Goal: Information Seeking & Learning: Learn about a topic

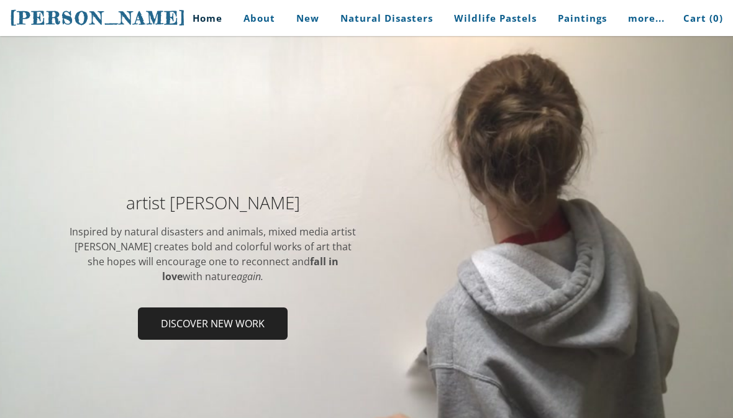
scroll to position [75, 0]
click at [29, 371] on div "artist [PERSON_NAME] Inspired by natural disasters and animals, mixed media art…" at bounding box center [366, 271] width 733 height 222
click at [282, 117] on div at bounding box center [366, 271] width 733 height 586
click at [336, 200] on h2 "artist [PERSON_NAME]" at bounding box center [212, 202] width 289 height 17
click at [329, 204] on h2 "artist [PERSON_NAME]" at bounding box center [212, 202] width 289 height 17
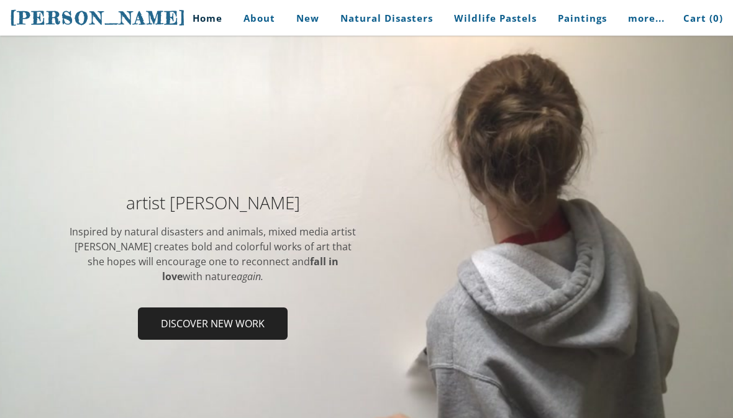
click at [323, 213] on td "artist [PERSON_NAME] Inspired by natural disasters and animals, mixed media art…" at bounding box center [212, 270] width 307 height 153
click at [216, 320] on span "Discover new work" at bounding box center [212, 324] width 147 height 30
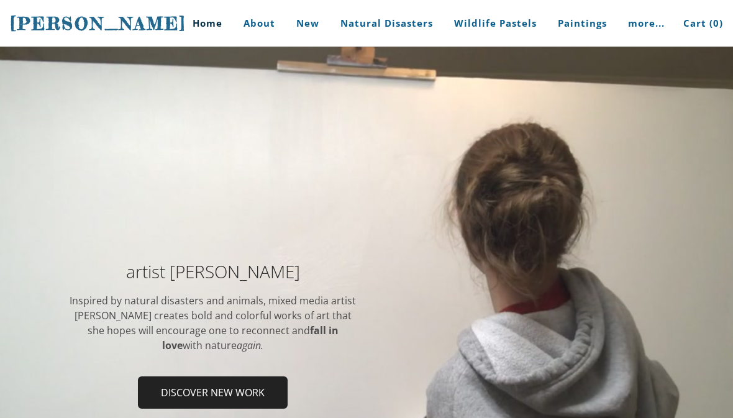
scroll to position [76, 0]
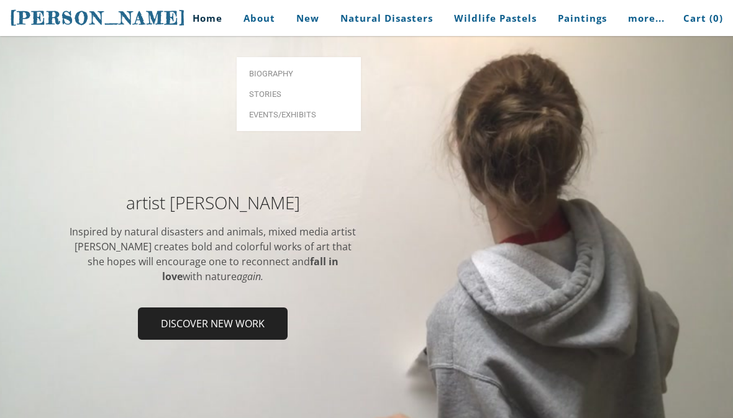
click at [301, 70] on span "Biography" at bounding box center [298, 74] width 99 height 8
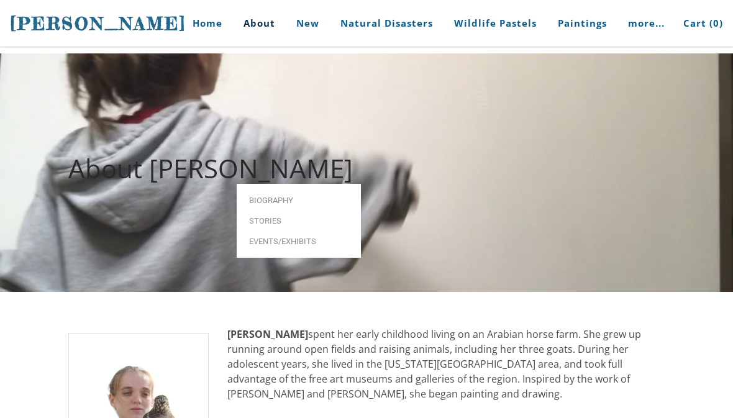
click at [304, 196] on span "Biography" at bounding box center [298, 200] width 99 height 8
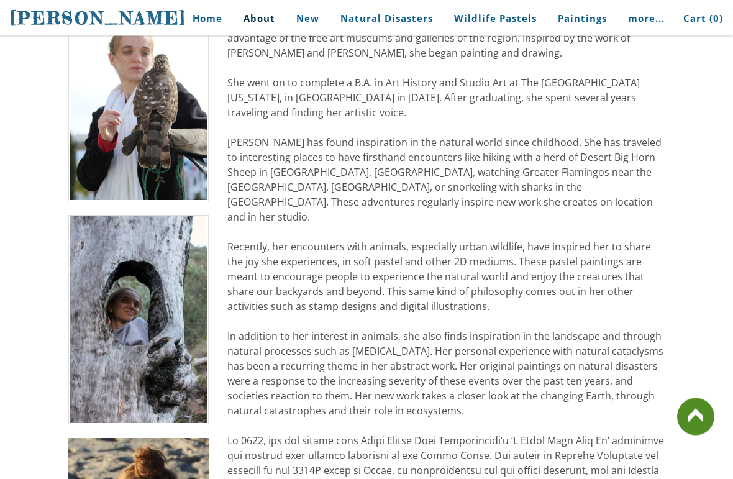
scroll to position [334, 0]
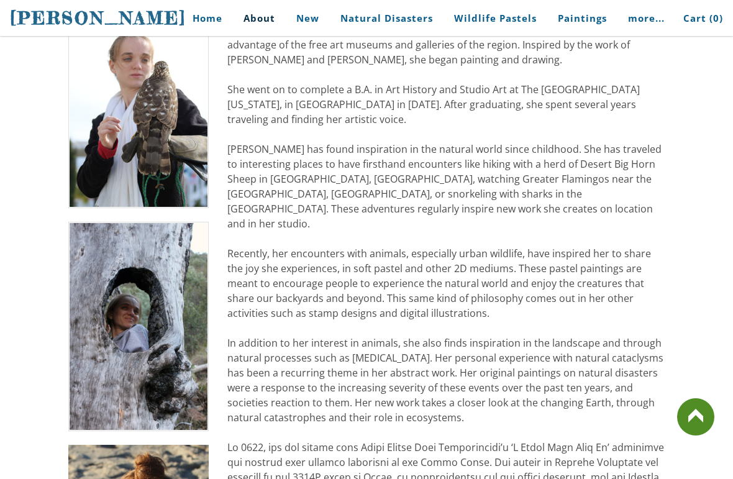
click at [147, 172] on img at bounding box center [138, 103] width 140 height 209
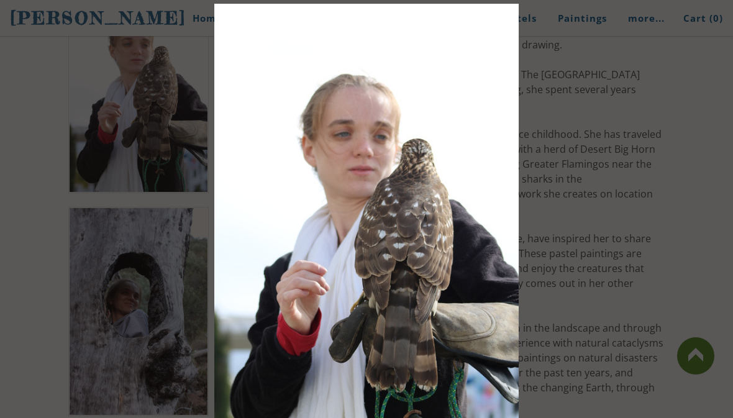
scroll to position [337, 0]
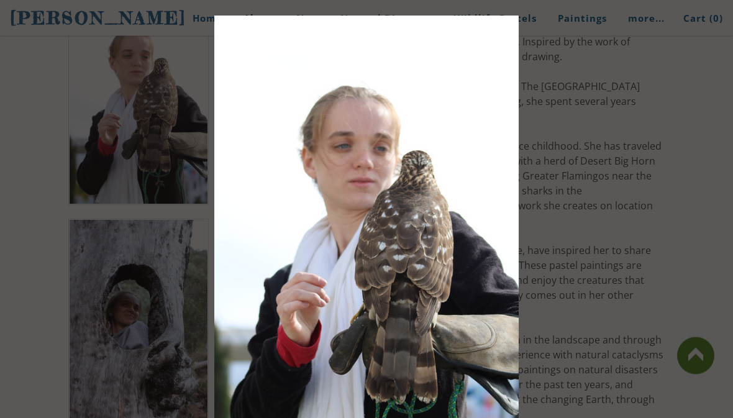
click at [457, 231] on img at bounding box center [366, 244] width 304 height 457
click at [427, 245] on img at bounding box center [366, 244] width 304 height 457
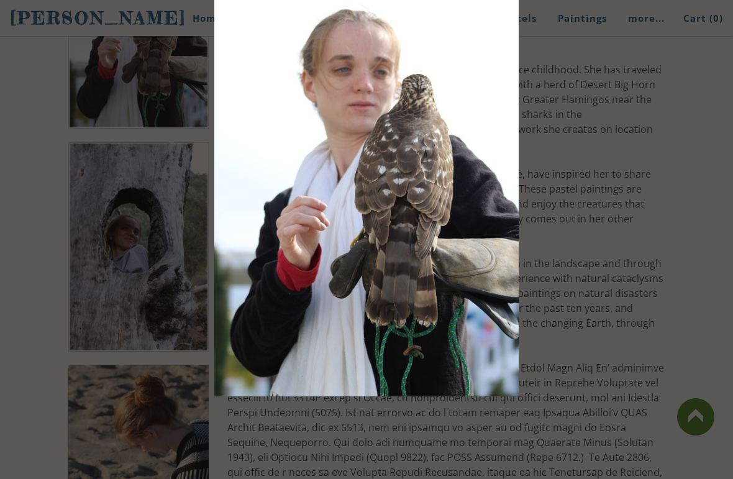
scroll to position [414, 0]
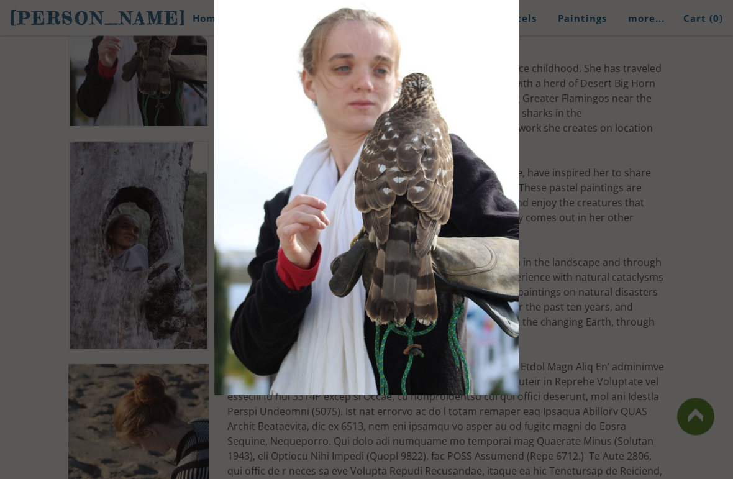
click at [386, 313] on img at bounding box center [366, 167] width 304 height 457
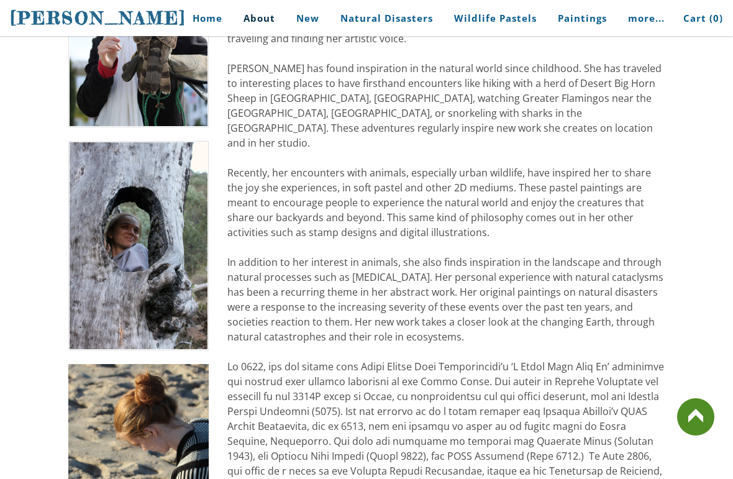
click at [616, 321] on div "Stephanie Peters spent her early childhood living on an Arabian horse farm. She…" at bounding box center [445, 262] width 437 height 701
click at [157, 97] on img at bounding box center [138, 22] width 140 height 209
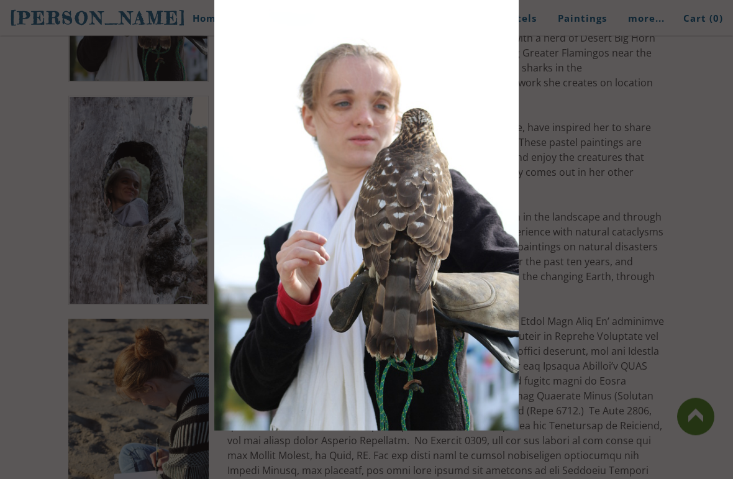
scroll to position [462, 0]
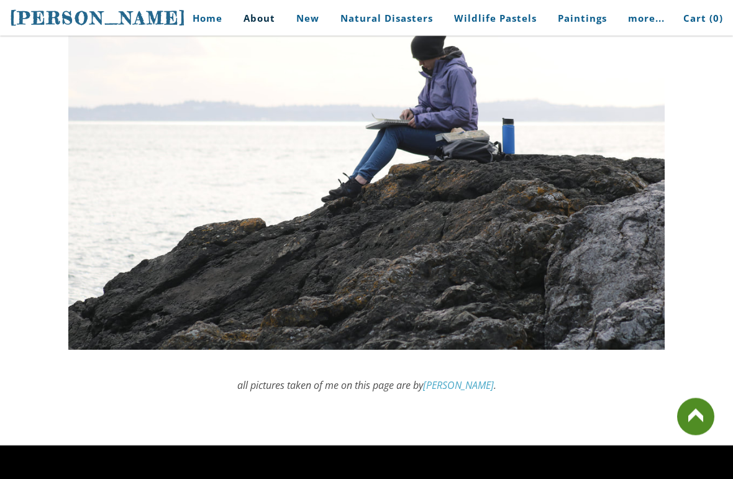
scroll to position [3748, 0]
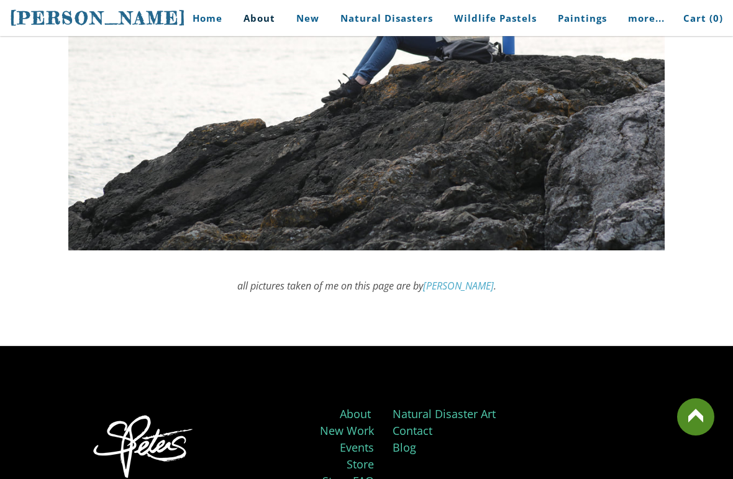
click at [691, 417] on link at bounding box center [695, 416] width 37 height 37
click at [696, 417] on link at bounding box center [695, 416] width 37 height 37
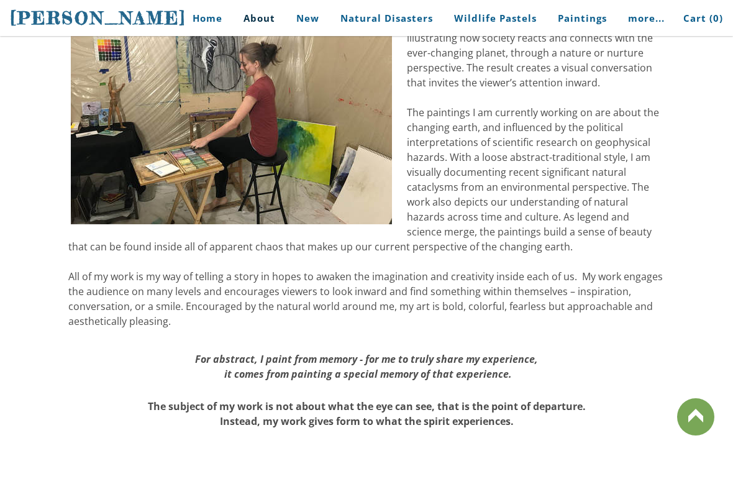
click at [696, 417] on link at bounding box center [695, 416] width 37 height 37
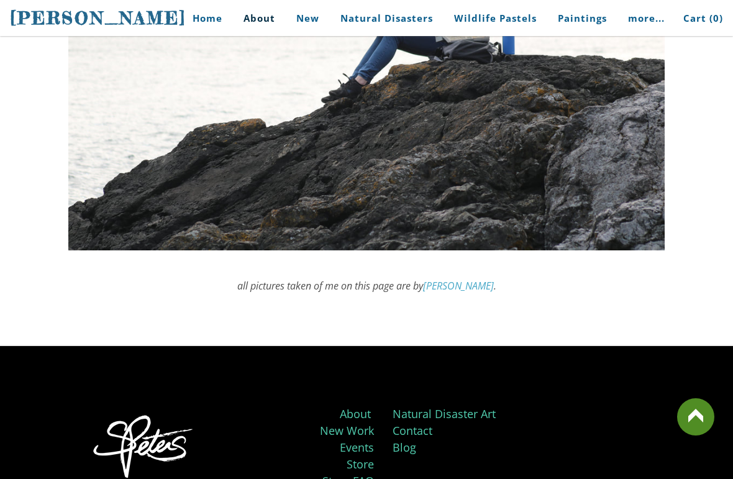
click at [698, 417] on link at bounding box center [695, 416] width 37 height 37
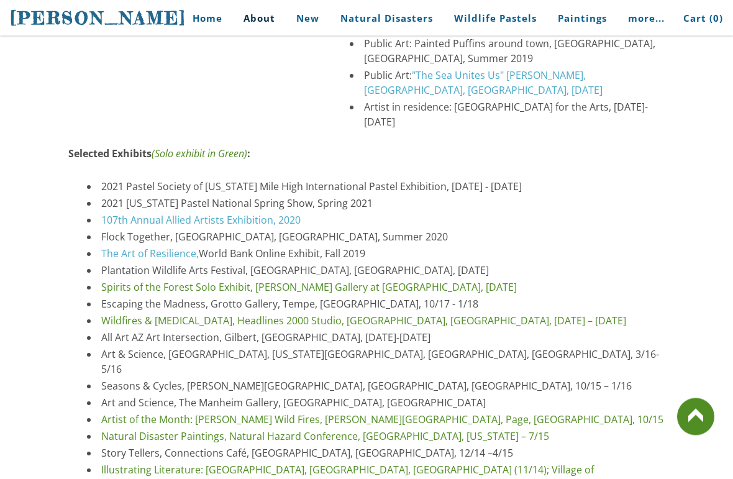
click at [695, 417] on link at bounding box center [695, 416] width 37 height 37
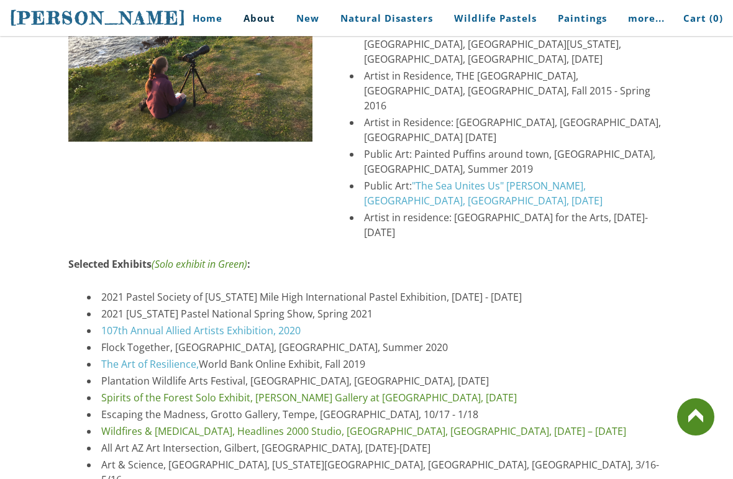
click at [711, 417] on link at bounding box center [695, 416] width 37 height 37
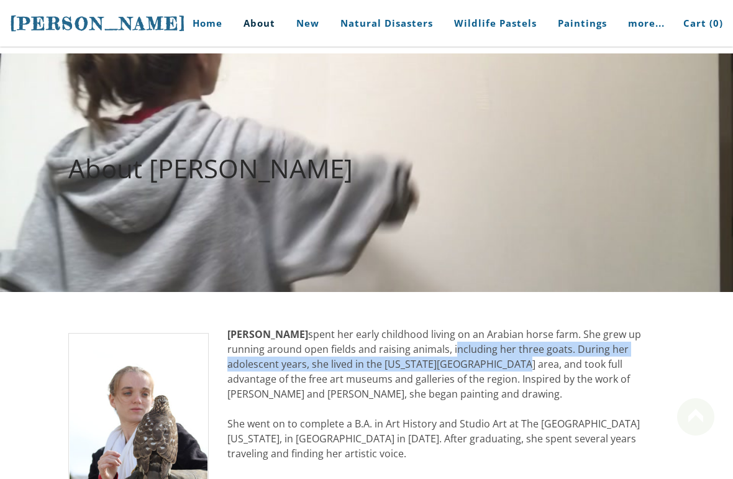
scroll to position [2, 0]
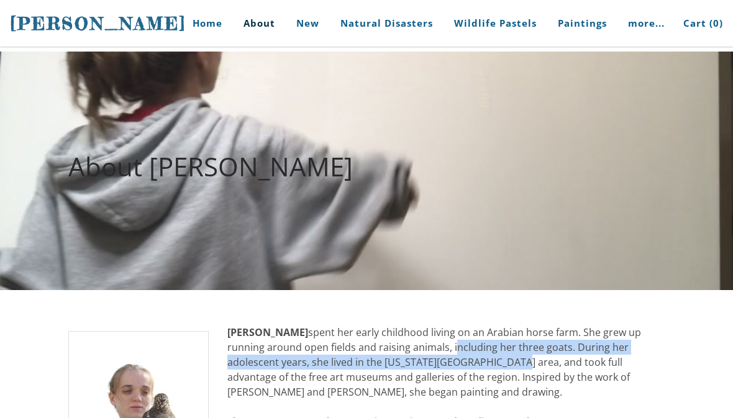
click at [9, 78] on div at bounding box center [366, 171] width 733 height 239
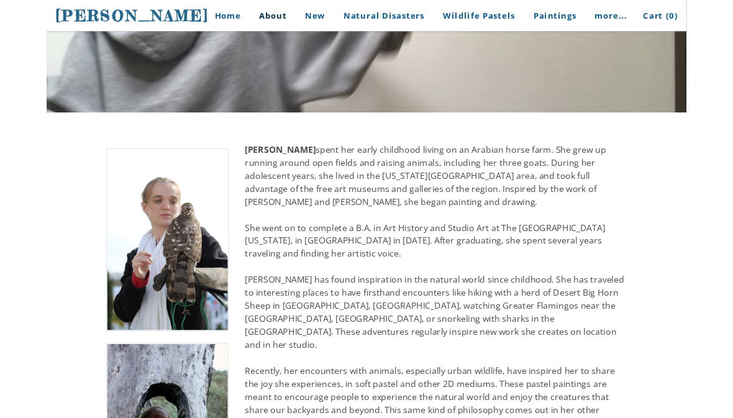
scroll to position [224, 0]
